Goal: Check status: Check status

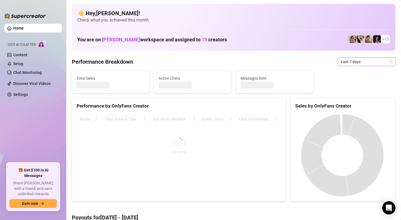
click at [379, 63] on span "Last 7 days" at bounding box center [366, 62] width 51 height 8
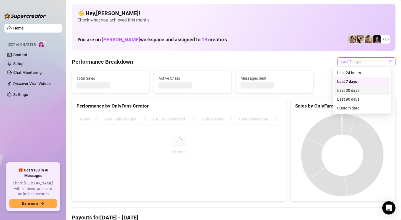
click at [360, 91] on div "Last 30 days" at bounding box center [361, 91] width 49 height 6
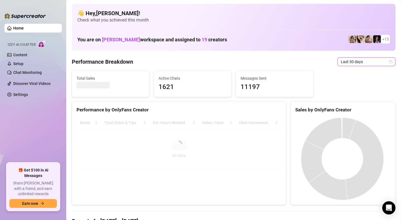
click at [389, 62] on icon "calendar" at bounding box center [390, 61] width 3 height 3
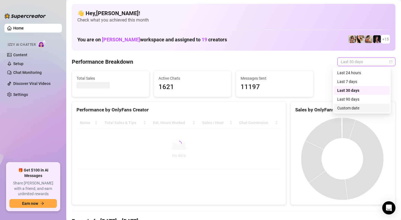
click at [355, 108] on div "Custom date" at bounding box center [361, 108] width 49 height 6
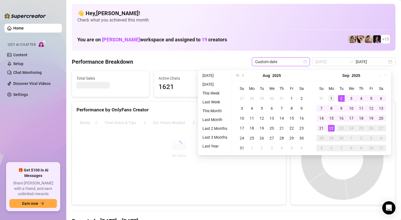
type input "[DATE]"
click at [333, 97] on div "1" at bounding box center [331, 98] width 7 height 7
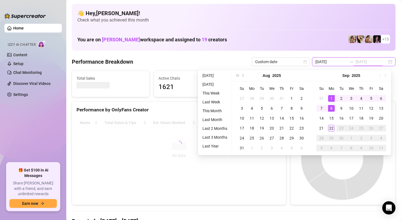
type input "[DATE]"
click at [330, 128] on div "22" at bounding box center [331, 128] width 7 height 7
type input "[DATE]"
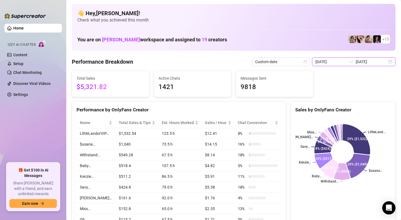
click at [372, 63] on input "[DATE]" at bounding box center [371, 62] width 31 height 6
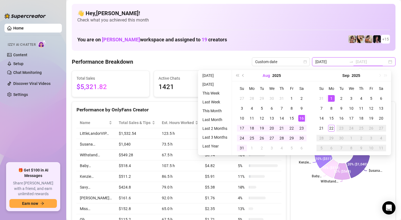
type input "[DATE]"
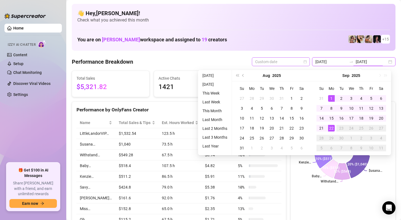
click at [282, 62] on span "Custom date" at bounding box center [280, 62] width 51 height 8
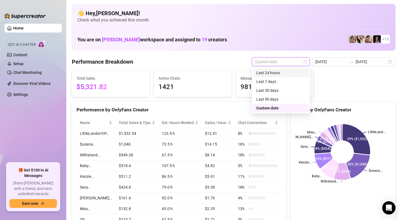
click at [279, 75] on div "Last 24 hours" at bounding box center [280, 73] width 49 height 6
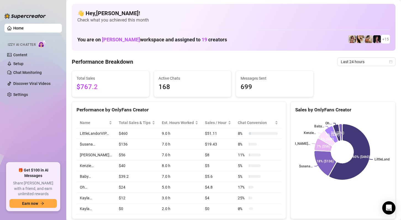
click at [236, 40] on div "You are on [PERSON_NAME] workspace and assigned to 19 creators + 15" at bounding box center [233, 39] width 313 height 12
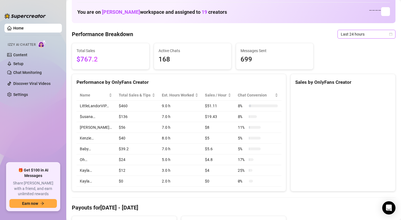
click at [363, 35] on span "Last 24 hours" at bounding box center [366, 34] width 51 height 8
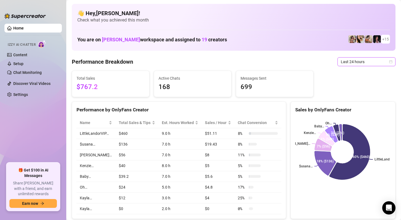
click at [382, 62] on span "Last 24 hours" at bounding box center [366, 62] width 51 height 8
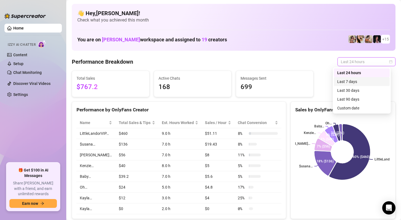
drag, startPoint x: 370, startPoint y: 80, endPoint x: 332, endPoint y: 82, distance: 37.6
click at [369, 80] on div "Last 7 days" at bounding box center [361, 82] width 49 height 6
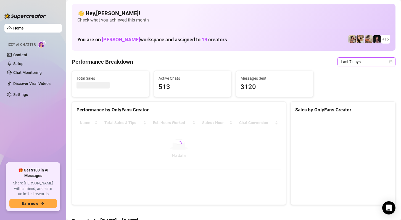
click at [374, 63] on span "Last 7 days" at bounding box center [366, 62] width 51 height 8
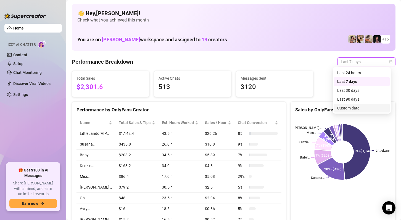
click at [353, 108] on div "Custom date" at bounding box center [361, 108] width 49 height 6
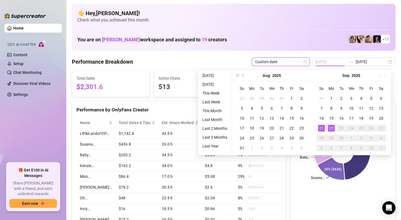
click at [322, 129] on div "21" at bounding box center [321, 128] width 7 height 7
click at [331, 129] on div "22" at bounding box center [331, 128] width 7 height 7
type input "[DATE]"
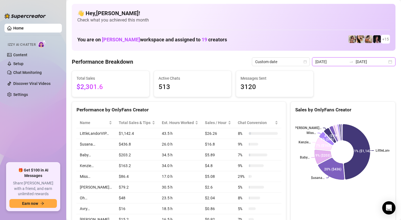
click at [363, 61] on input "[DATE]" at bounding box center [371, 62] width 31 height 6
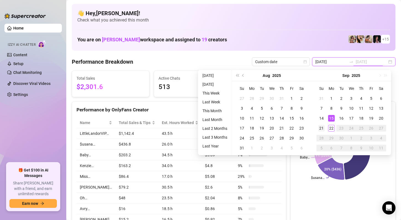
type input "[DATE]"
click at [322, 126] on div "21" at bounding box center [321, 128] width 7 height 7
type input "[DATE]"
click at [322, 128] on div "21" at bounding box center [321, 128] width 7 height 7
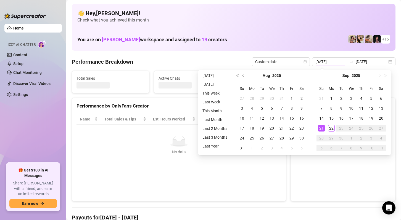
type input "[DATE]"
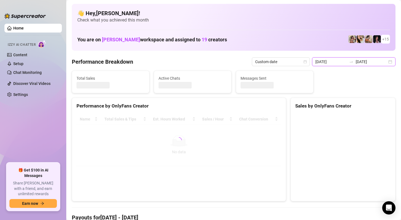
click at [374, 63] on input "[DATE]" at bounding box center [371, 62] width 31 height 6
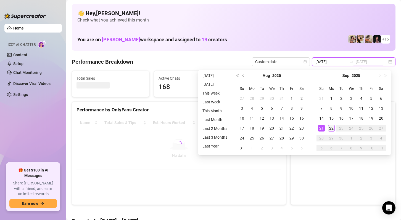
type input "[DATE]"
click at [333, 130] on div "22" at bounding box center [331, 128] width 7 height 7
type input "[DATE]"
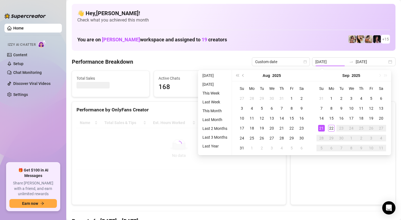
click at [311, 34] on div "You are on [PERSON_NAME] workspace and assigned to 19 creators + 15" at bounding box center [233, 39] width 313 height 12
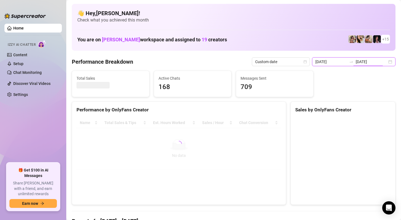
click at [367, 62] on input "[DATE]" at bounding box center [371, 62] width 31 height 6
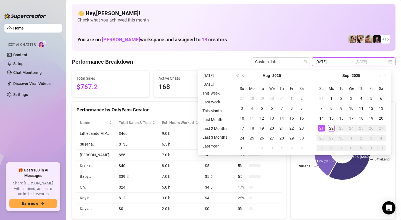
type input "[DATE]"
click at [329, 128] on div "22" at bounding box center [331, 128] width 7 height 7
click at [320, 129] on div "21" at bounding box center [321, 128] width 7 height 7
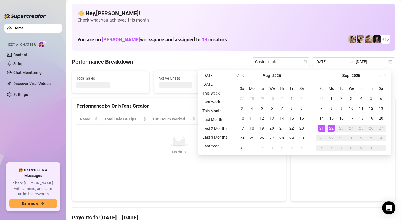
type input "[DATE]"
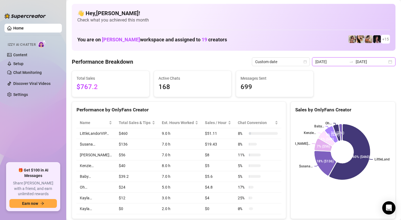
click at [364, 61] on input "[DATE]" at bounding box center [371, 62] width 31 height 6
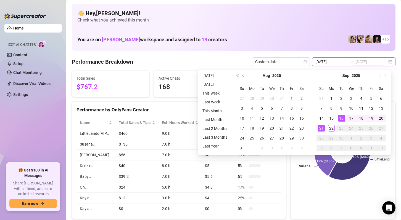
type input "[DATE]"
click at [333, 129] on div "22" at bounding box center [331, 128] width 7 height 7
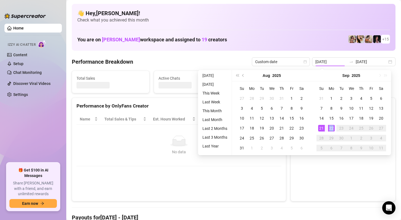
type input "[DATE]"
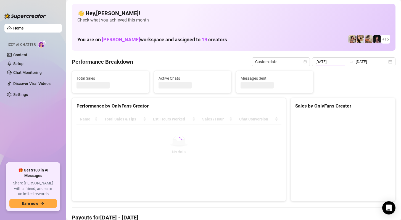
click at [332, 129] on canvas at bounding box center [342, 155] width 94 height 83
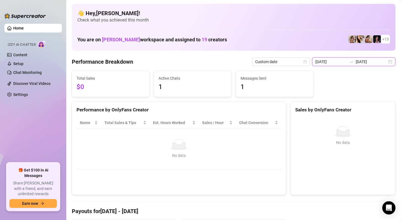
click at [377, 61] on input "[DATE]" at bounding box center [371, 62] width 31 height 6
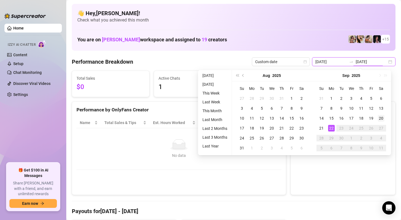
type input "[DATE]"
click at [381, 118] on div "20" at bounding box center [381, 118] width 7 height 7
type input "[DATE]"
click at [319, 131] on div "21" at bounding box center [321, 128] width 7 height 7
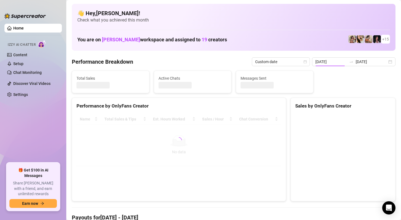
type input "[DATE]"
